Goal: Information Seeking & Learning: Find specific fact

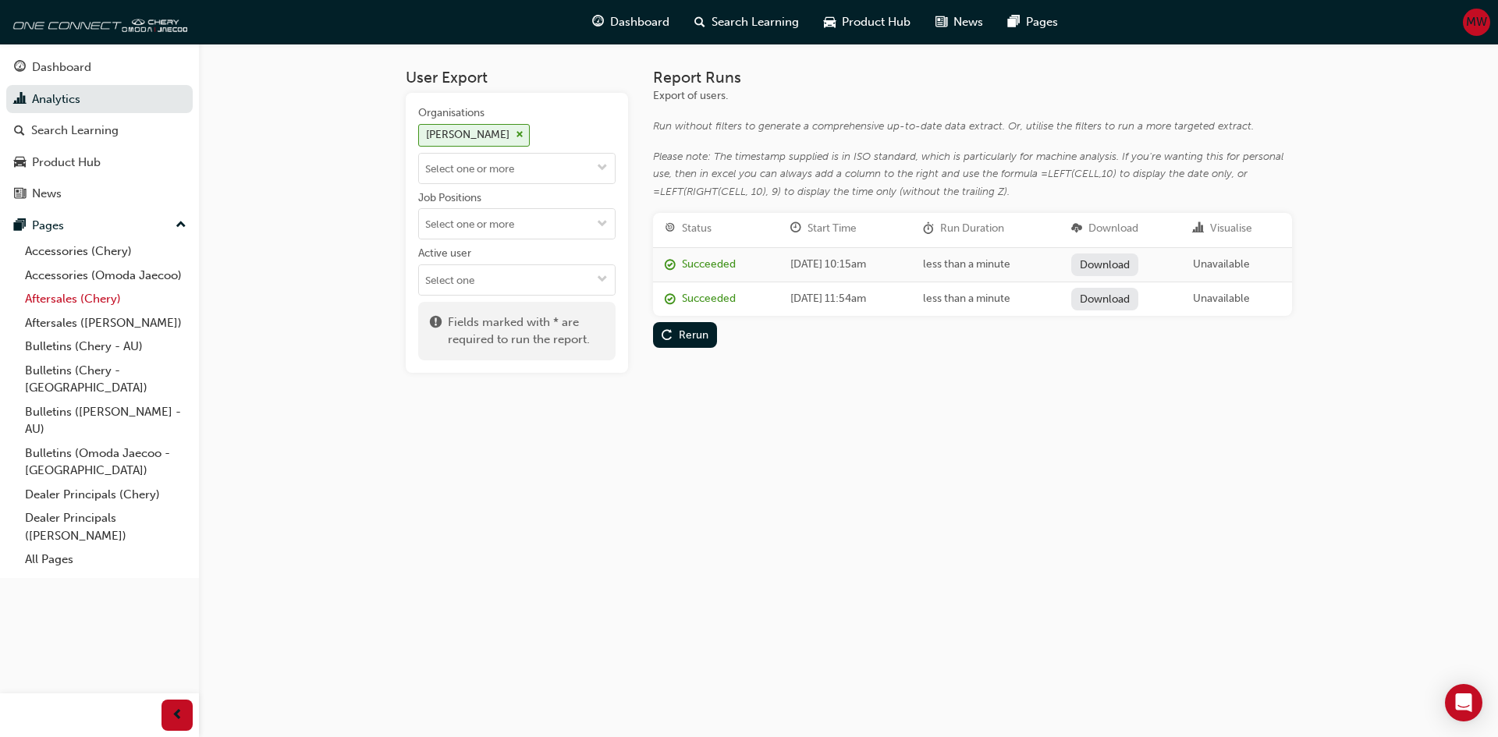
click at [69, 302] on link "Aftersales (Chery)" at bounding box center [106, 299] width 174 height 24
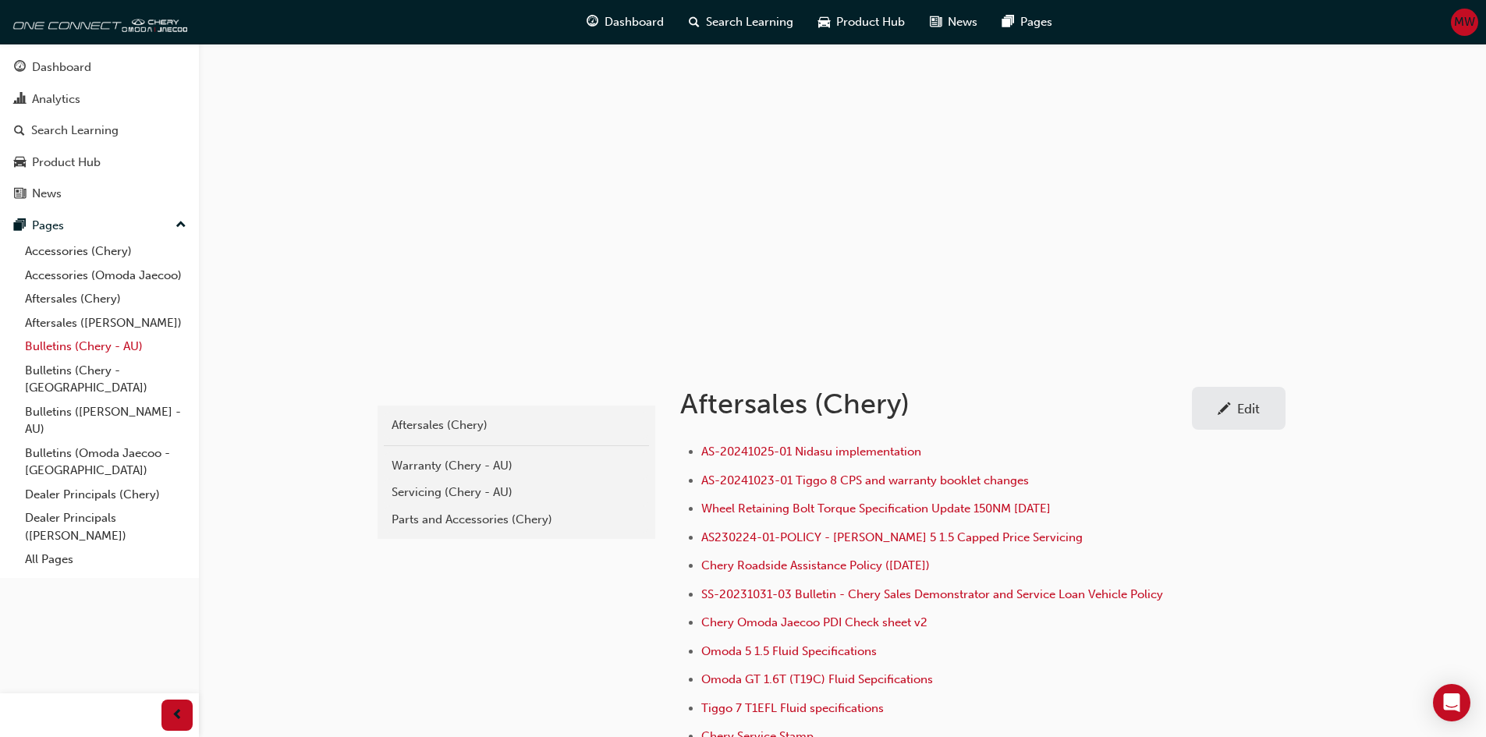
click at [63, 349] on link "Bulletins (Chery - AU)" at bounding box center [106, 347] width 174 height 24
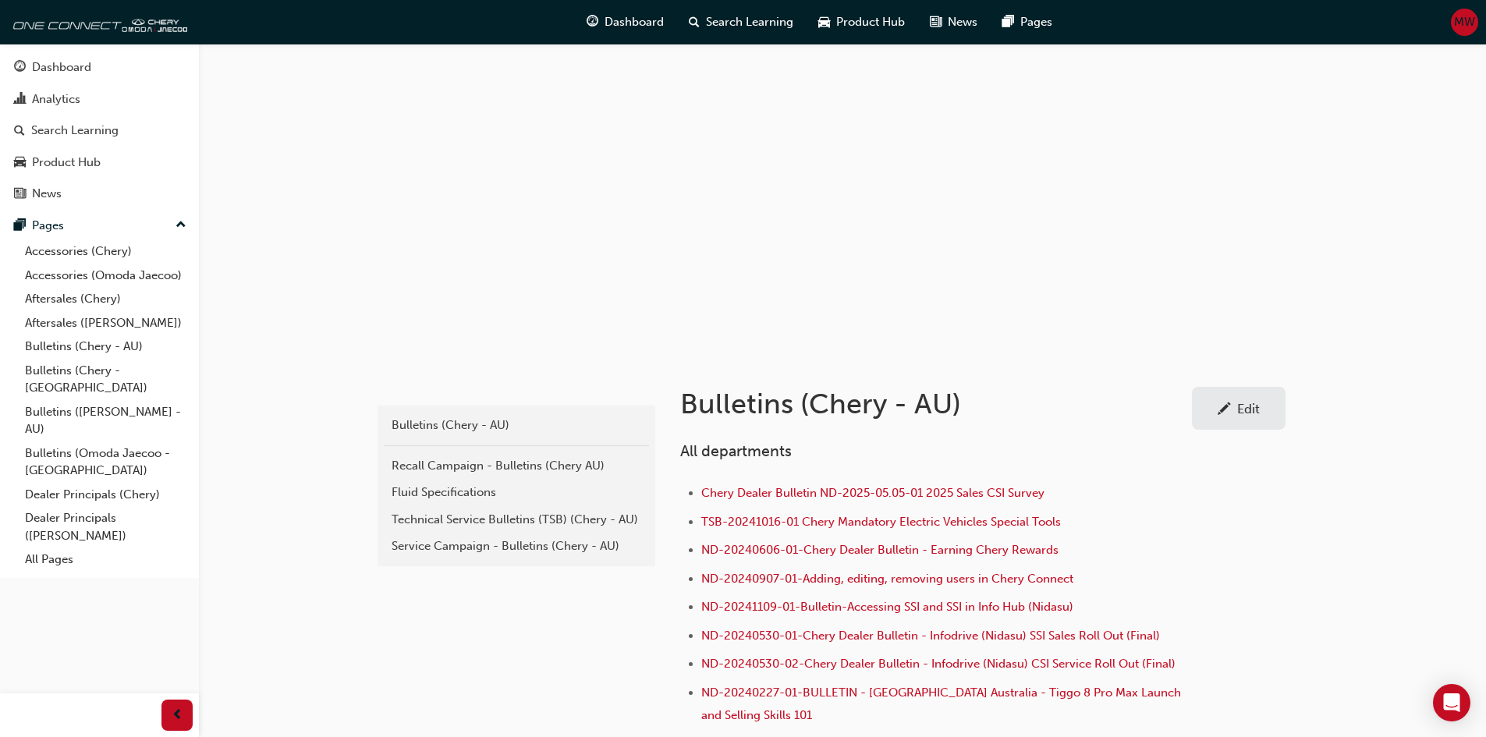
click at [421, 495] on div "Fluid Specifications" at bounding box center [517, 493] width 250 height 18
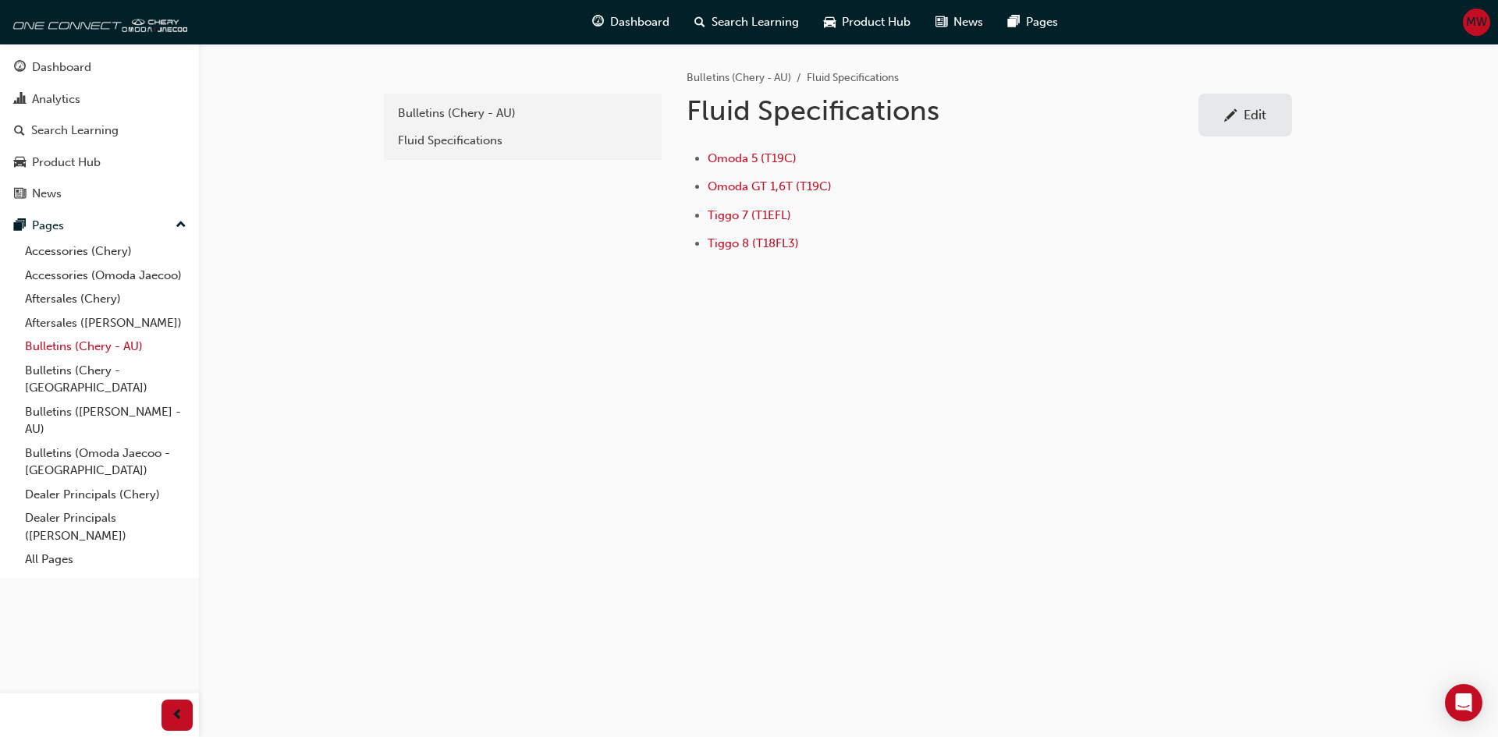
click at [84, 346] on link "Bulletins (Chery - AU)" at bounding box center [106, 347] width 174 height 24
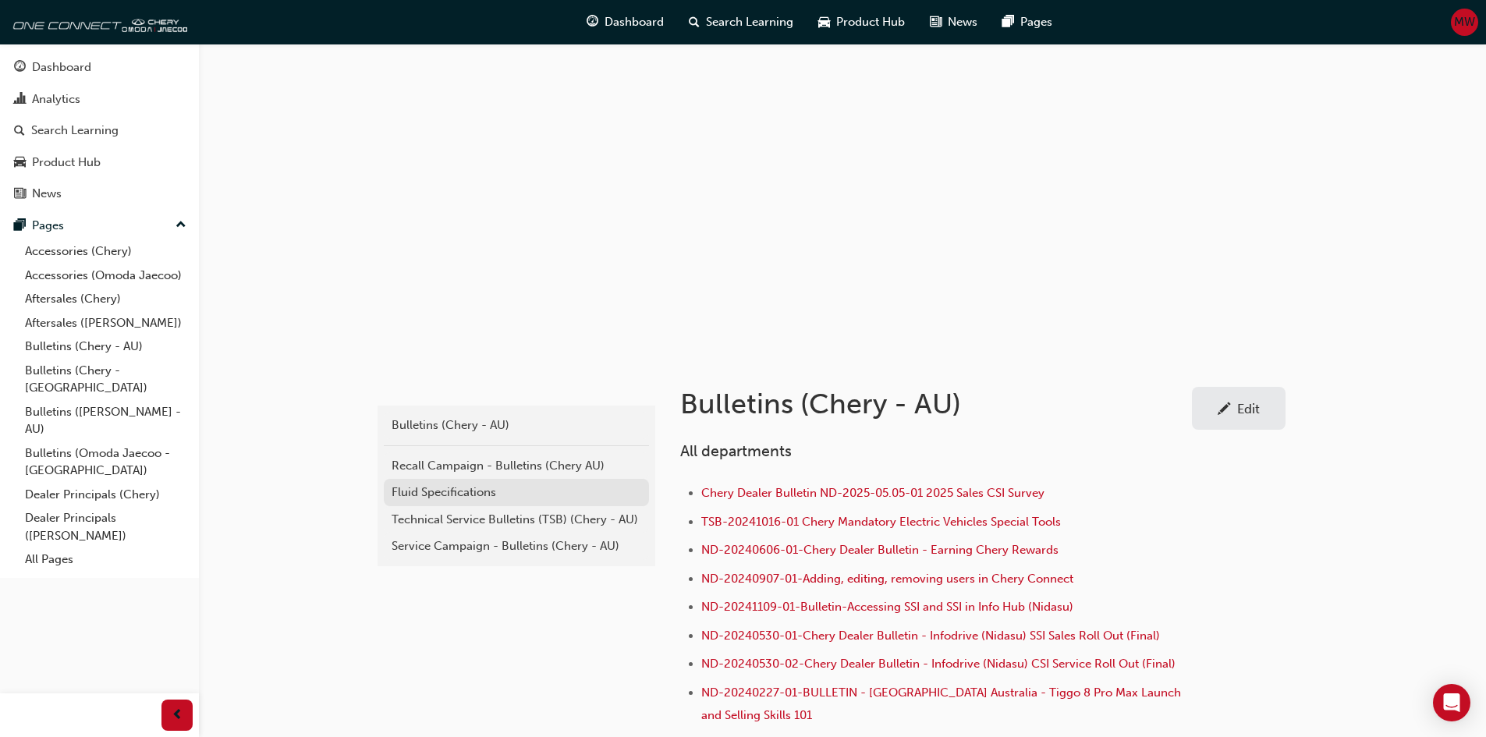
click at [419, 494] on div "Fluid Specifications" at bounding box center [517, 493] width 250 height 18
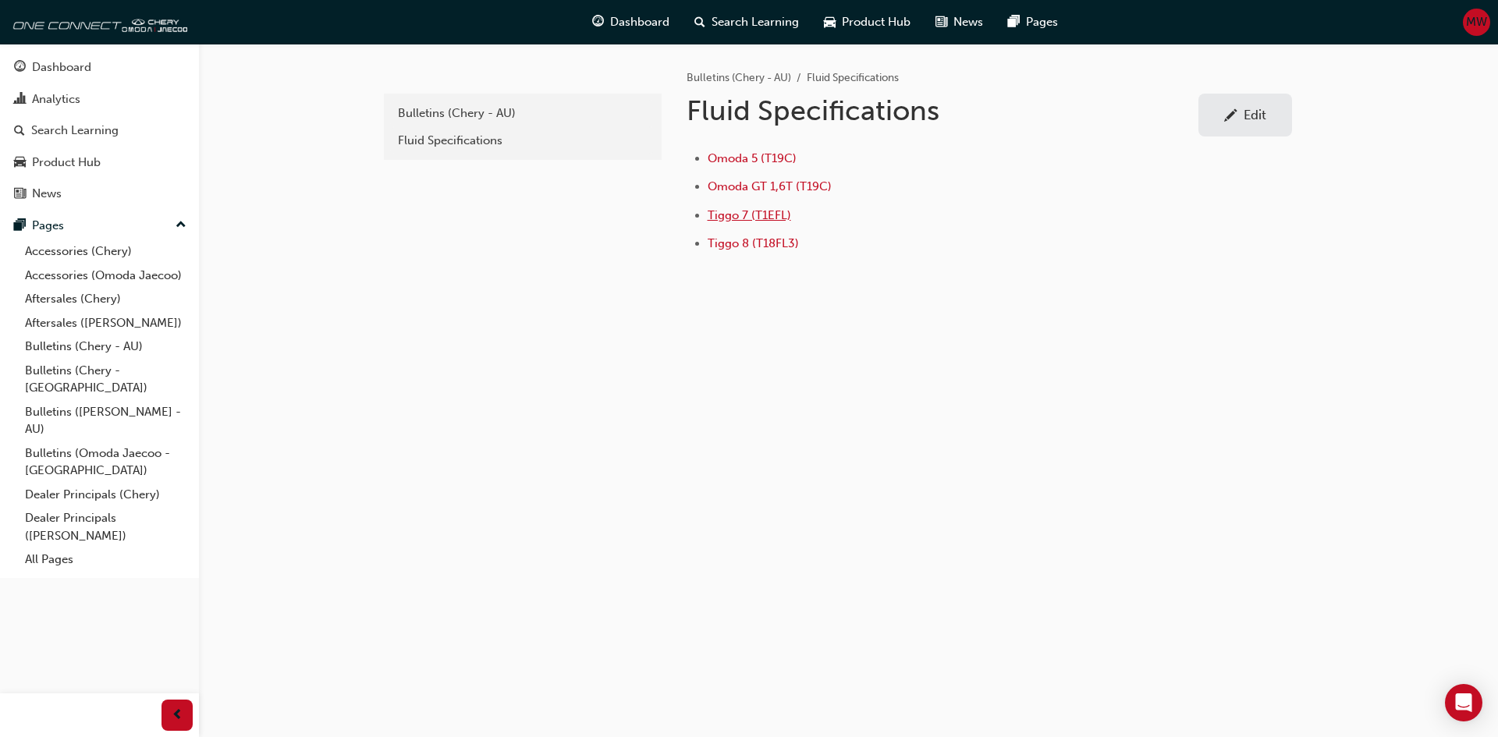
click at [752, 216] on span "Tiggo 7 (T1EFL)" at bounding box center [749, 215] width 83 height 14
